Goal: Task Accomplishment & Management: Manage account settings

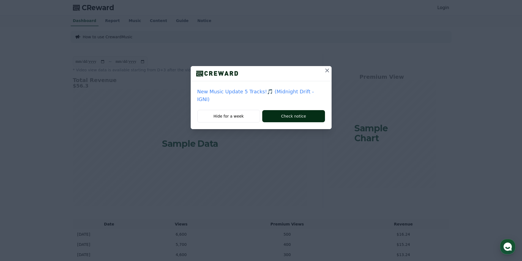
click at [279, 110] on button "Check notice" at bounding box center [293, 116] width 62 height 12
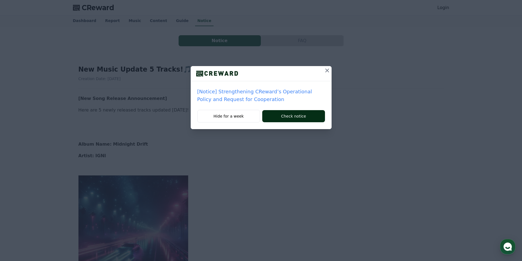
click at [293, 113] on button "Check notice" at bounding box center [293, 116] width 62 height 12
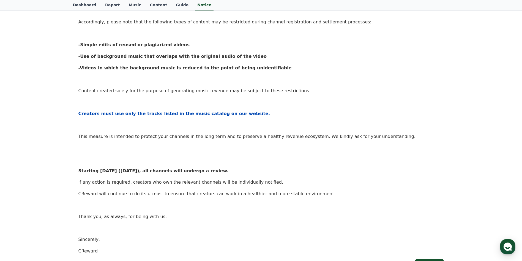
scroll to position [138, 0]
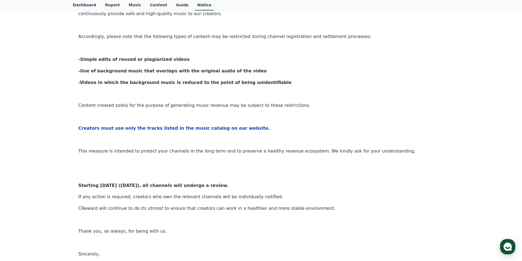
drag, startPoint x: 332, startPoint y: 65, endPoint x: 380, endPoint y: 24, distance: 63.5
click at [380, 24] on p at bounding box center [260, 25] width 365 height 7
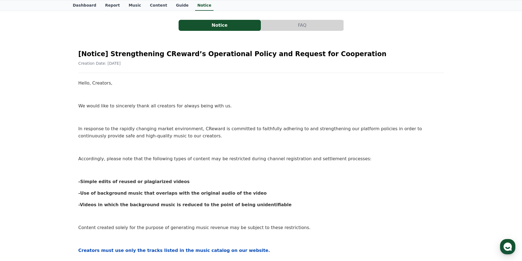
scroll to position [0, 0]
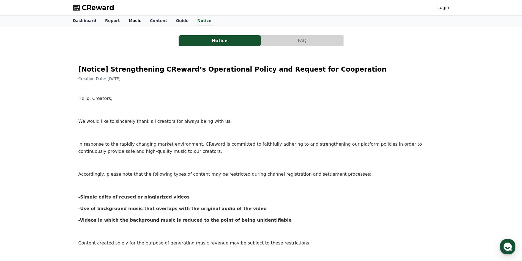
click at [128, 21] on link "Music" at bounding box center [134, 21] width 21 height 10
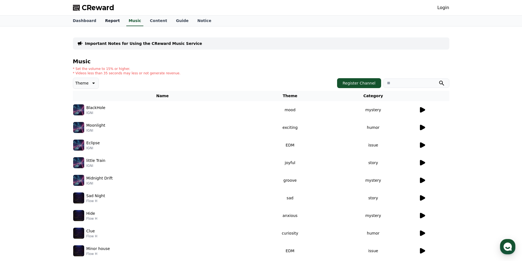
click at [110, 22] on link "Report" at bounding box center [113, 21] width 24 height 10
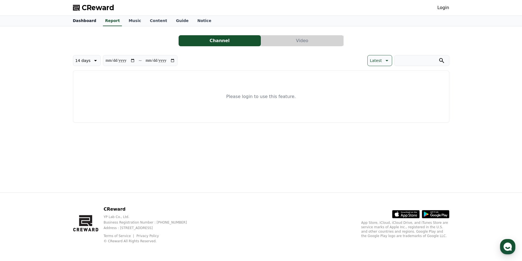
click at [88, 21] on link "Dashboard" at bounding box center [85, 21] width 32 height 10
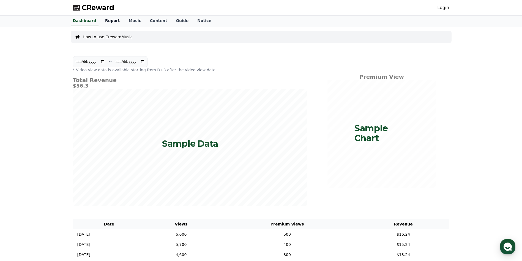
click at [109, 19] on link "Report" at bounding box center [113, 21] width 24 height 10
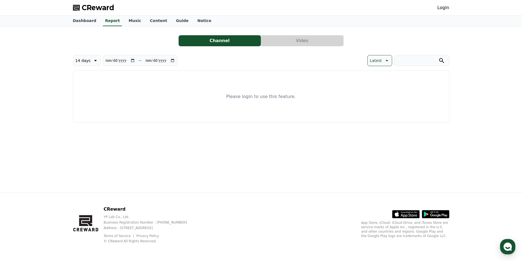
click at [445, 9] on link "Login" at bounding box center [443, 7] width 12 height 7
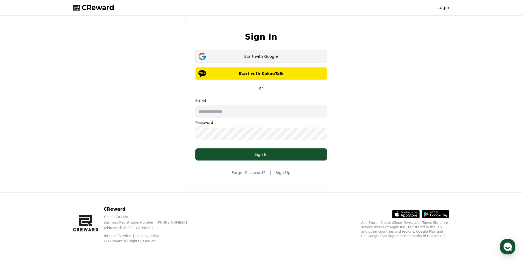
click at [266, 56] on div "Start with Google" at bounding box center [261, 57] width 116 height 6
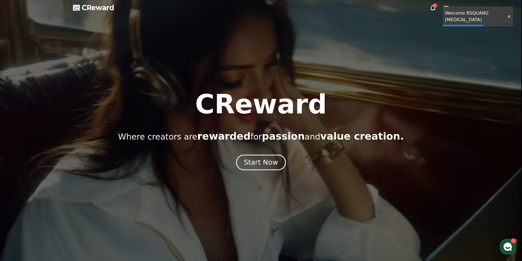
click at [269, 161] on div "Start Now" at bounding box center [261, 162] width 34 height 9
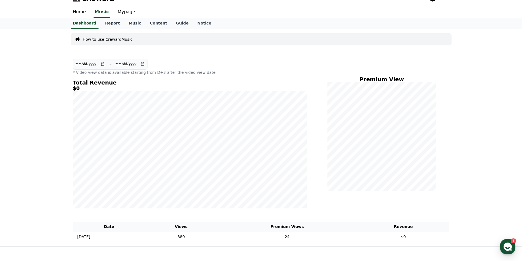
scroll to position [8, 0]
click at [154, 25] on link "Content" at bounding box center [159, 24] width 26 height 10
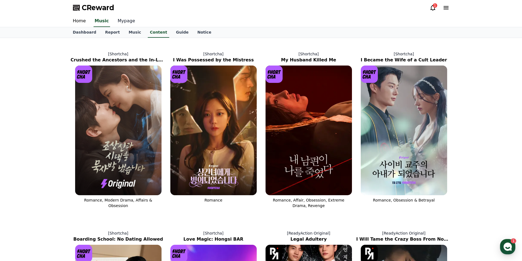
click at [121, 21] on link "Mypage" at bounding box center [126, 21] width 26 height 12
select select "**********"
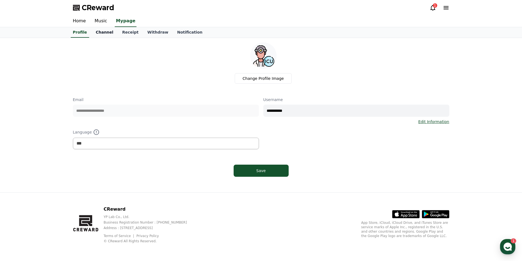
click at [101, 33] on link "Channel" at bounding box center [104, 32] width 26 height 10
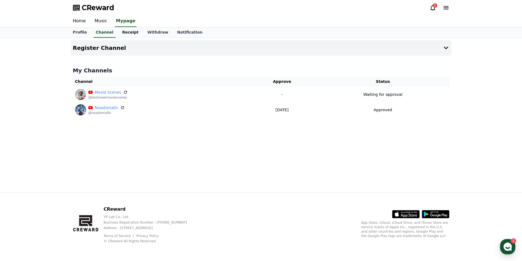
click at [119, 32] on link "Receipt" at bounding box center [130, 32] width 25 height 10
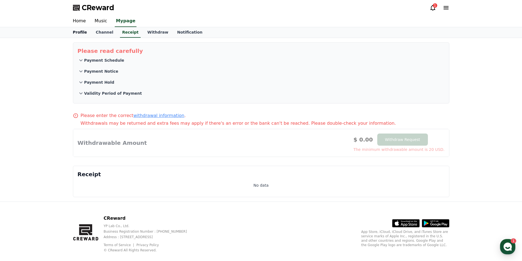
click at [80, 32] on link "Profile" at bounding box center [80, 32] width 23 height 10
select select "**********"
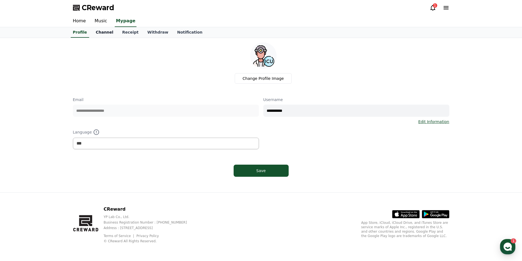
click at [100, 31] on link "Channel" at bounding box center [104, 32] width 26 height 10
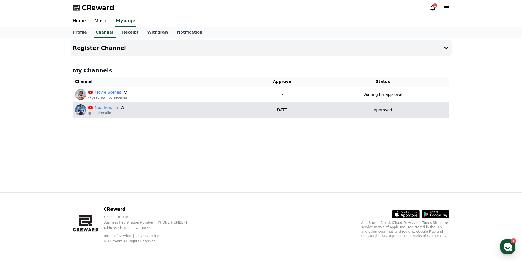
click at [324, 112] on td "Approved" at bounding box center [382, 109] width 133 height 15
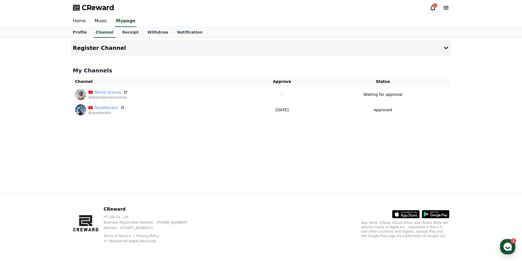
click at [78, 20] on link "Home" at bounding box center [80, 21] width 22 height 12
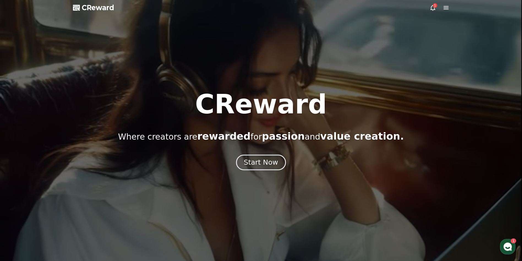
click at [263, 160] on div "Start Now" at bounding box center [261, 162] width 34 height 9
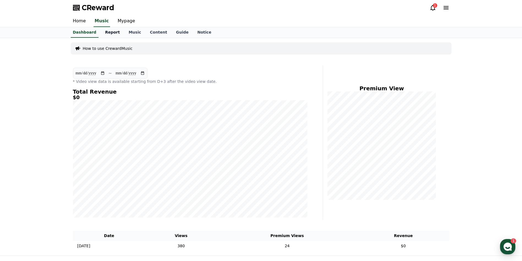
click at [108, 33] on link "Report" at bounding box center [113, 32] width 24 height 10
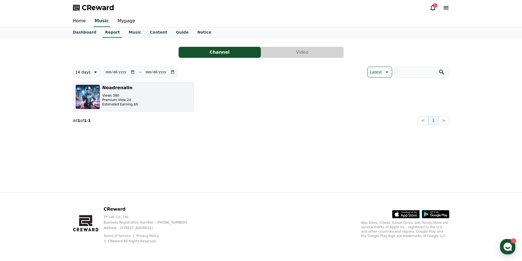
click at [94, 94] on img "button" at bounding box center [87, 96] width 25 height 25
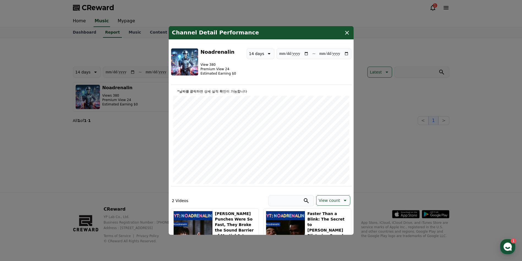
type input "**********"
click at [348, 29] on icon "modal" at bounding box center [347, 32] width 7 height 7
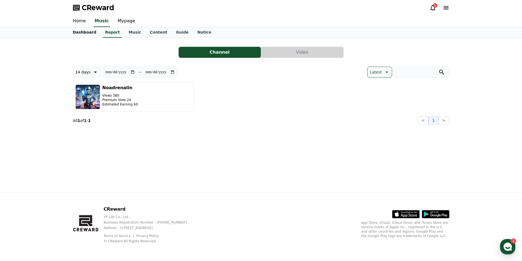
click at [84, 33] on link "Dashboard" at bounding box center [85, 32] width 32 height 10
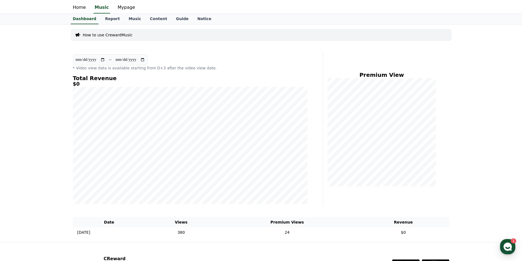
scroll to position [8, 0]
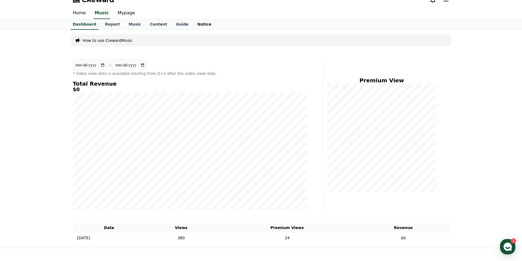
click at [193, 23] on link "Notice" at bounding box center [204, 24] width 23 height 10
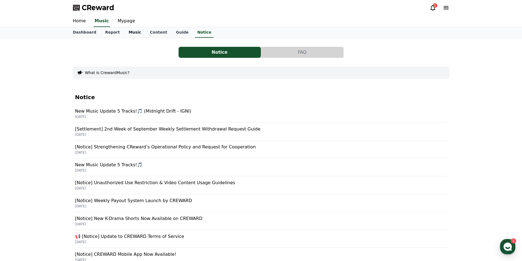
click at [131, 34] on link "Music" at bounding box center [134, 32] width 21 height 10
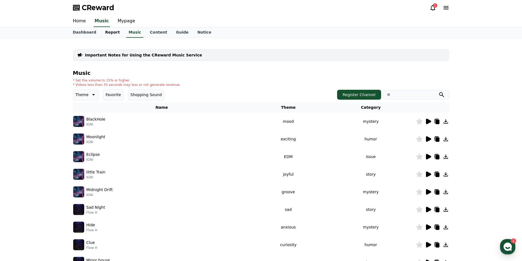
click at [108, 34] on link "Report" at bounding box center [113, 32] width 24 height 10
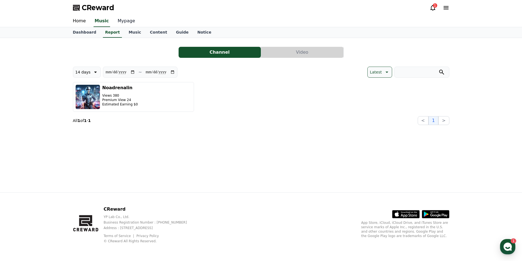
click at [126, 22] on link "Mypage" at bounding box center [126, 21] width 26 height 12
select select "**********"
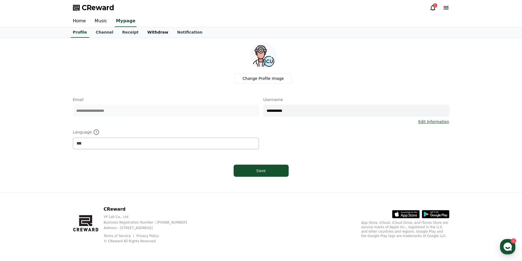
click at [152, 33] on link "Withdraw" at bounding box center [158, 32] width 30 height 10
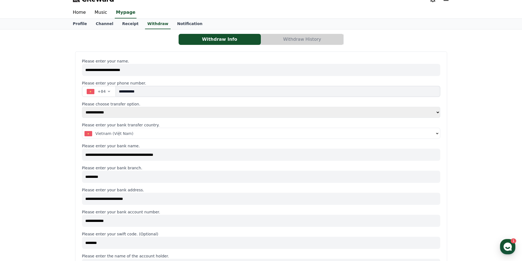
scroll to position [28, 0]
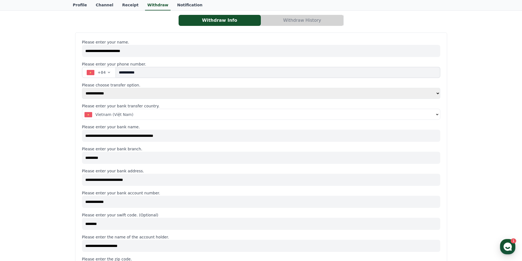
click at [108, 159] on input "*********" at bounding box center [261, 158] width 358 height 12
click at [58, 162] on div "**********" at bounding box center [261, 230] width 522 height 440
click at [57, 150] on div "**********" at bounding box center [261, 230] width 522 height 440
click at [107, 157] on input "*********" at bounding box center [261, 158] width 358 height 12
drag, startPoint x: 136, startPoint y: 149, endPoint x: 81, endPoint y: 150, distance: 54.5
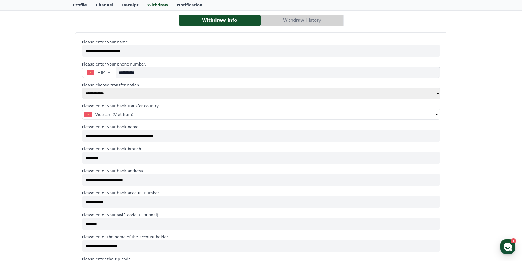
click at [81, 150] on div "**********" at bounding box center [261, 238] width 372 height 412
drag, startPoint x: 81, startPoint y: 150, endPoint x: 92, endPoint y: 148, distance: 10.7
copy p "Please enter your bank branch."
click at [59, 164] on div "**********" at bounding box center [261, 230] width 522 height 440
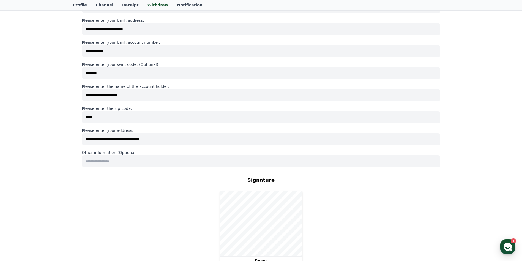
scroll to position [193, 0]
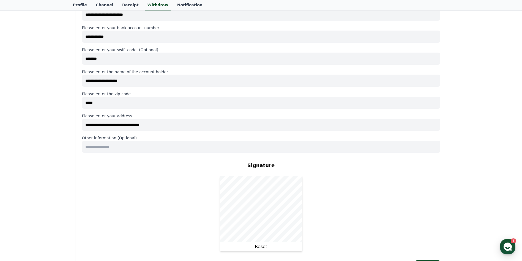
click at [152, 150] on input at bounding box center [261, 147] width 358 height 12
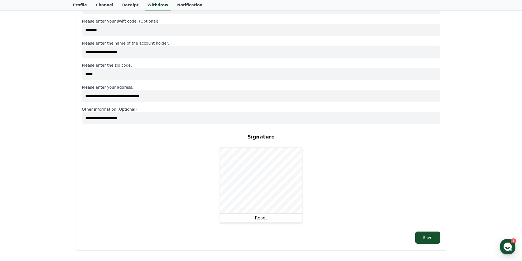
scroll to position [248, 0]
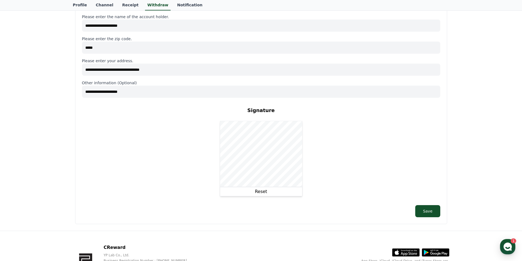
type input "**********"
click at [264, 192] on button "Reset" at bounding box center [261, 191] width 83 height 9
click at [309, 173] on div "Signature Please sign the invoice. Reset" at bounding box center [261, 151] width 358 height 99
click at [259, 193] on button "Reset" at bounding box center [261, 191] width 83 height 9
click at [261, 191] on button "Reset" at bounding box center [261, 191] width 83 height 9
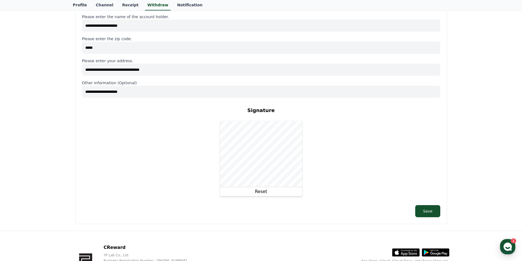
click at [263, 192] on button "Reset" at bounding box center [261, 191] width 83 height 9
click at [262, 192] on button "Reset" at bounding box center [261, 191] width 83 height 9
click at [335, 163] on div "Signature Please sign the invoice. Reset" at bounding box center [261, 151] width 358 height 99
click at [269, 191] on button "Reset" at bounding box center [261, 191] width 83 height 9
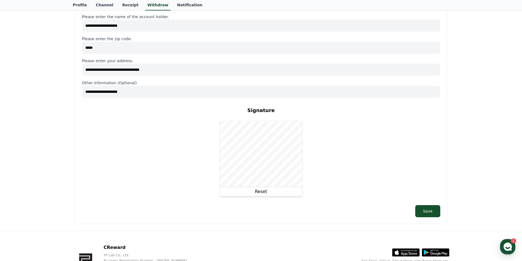
click at [267, 191] on button "Reset" at bounding box center [261, 191] width 83 height 9
click at [339, 171] on div "Signature Please sign the invoice. Reset" at bounding box center [261, 151] width 358 height 99
click at [265, 192] on button "Reset" at bounding box center [261, 191] width 83 height 9
click at [324, 197] on div "Signature Please sign the invoice. Reset" at bounding box center [261, 151] width 358 height 99
click at [320, 187] on div "Signature Please sign the invoice. Reset" at bounding box center [261, 151] width 358 height 99
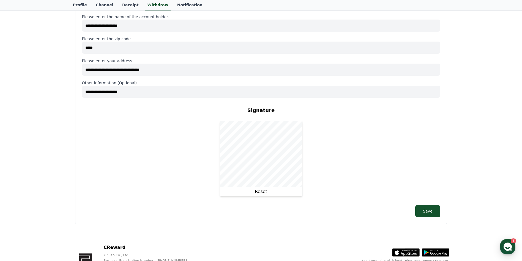
click at [262, 194] on button "Reset" at bounding box center [261, 191] width 83 height 9
click at [259, 191] on button "Reset" at bounding box center [261, 191] width 83 height 9
click at [313, 159] on div "Signature Please sign the invoice. Reset" at bounding box center [261, 151] width 358 height 99
click at [266, 191] on button "Reset" at bounding box center [261, 191] width 83 height 9
click at [261, 191] on button "Reset" at bounding box center [261, 191] width 83 height 9
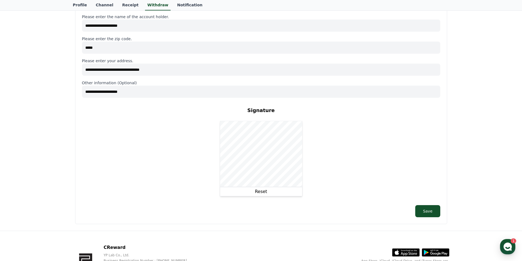
click at [330, 150] on div "Signature Please sign the invoice. Reset" at bounding box center [261, 151] width 358 height 99
click at [268, 192] on button "Reset" at bounding box center [261, 191] width 83 height 9
click at [268, 193] on button "Reset" at bounding box center [261, 191] width 83 height 9
click at [261, 190] on button "Reset" at bounding box center [261, 191] width 83 height 9
click at [312, 164] on div "Signature Please sign the invoice. Reset" at bounding box center [261, 151] width 358 height 99
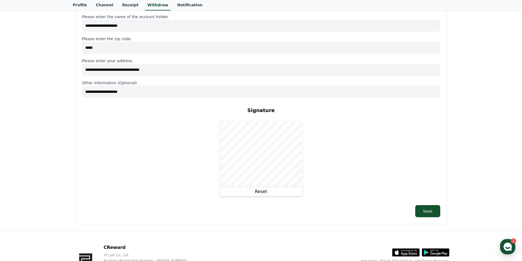
click at [266, 192] on button "Reset" at bounding box center [261, 191] width 83 height 9
click at [261, 192] on button "Reset" at bounding box center [261, 191] width 83 height 9
click at [323, 148] on div "Signature Please sign the invoice. Reset" at bounding box center [261, 151] width 358 height 99
click at [426, 211] on button "Save" at bounding box center [427, 211] width 25 height 12
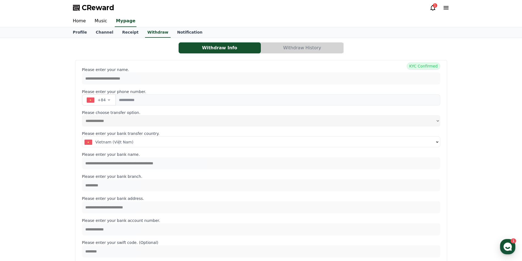
click at [304, 50] on button "Withdraw History" at bounding box center [302, 47] width 82 height 11
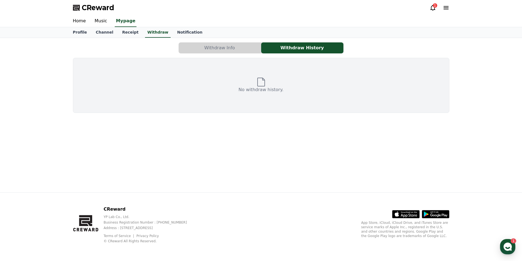
click at [232, 51] on button "Withdraw Info" at bounding box center [220, 47] width 82 height 11
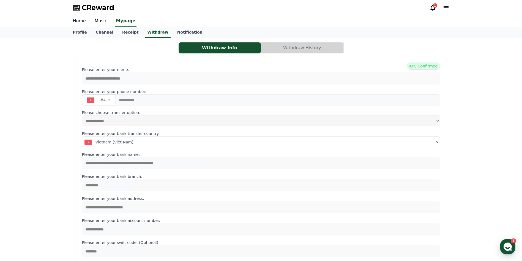
click at [79, 21] on link "Home" at bounding box center [80, 21] width 22 height 12
